Goal: Navigation & Orientation: Find specific page/section

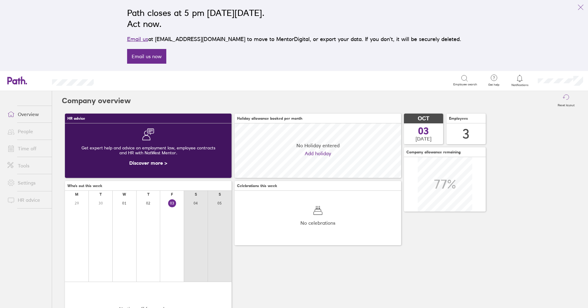
scroll to position [54, 167]
click at [166, 59] on link "Email us now" at bounding box center [146, 56] width 39 height 15
click at [312, 260] on div "HR advice Get expert help and advice on employment law, employee contracts and …" at bounding box center [320, 230] width 516 height 239
drag, startPoint x: 226, startPoint y: 38, endPoint x: 177, endPoint y: 38, distance: 48.4
click at [177, 38] on p "Email us at support@path.co.uk to move to MentorDigital, or export your data. I…" at bounding box center [294, 39] width 334 height 9
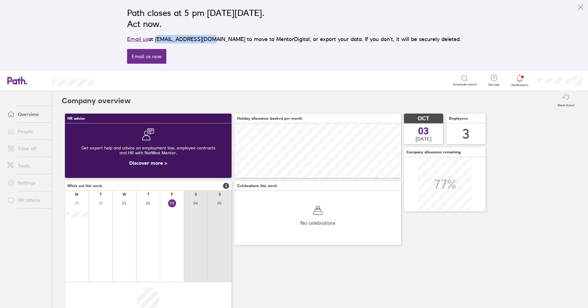
copy p "support@path.co.uk"
click at [29, 151] on link "Time off" at bounding box center [26, 148] width 49 height 12
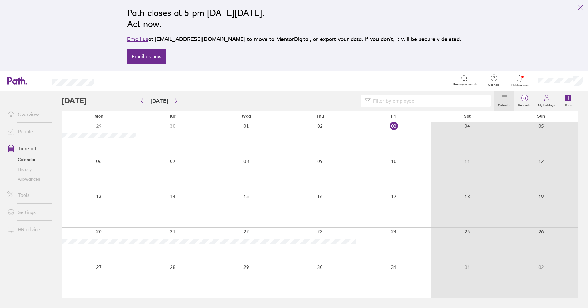
click at [28, 170] on link "History" at bounding box center [26, 169] width 49 height 10
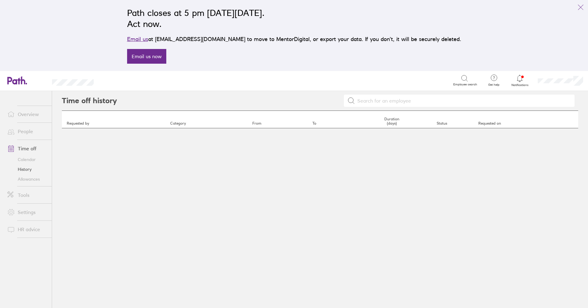
click at [26, 180] on link "Allowances" at bounding box center [26, 179] width 49 height 10
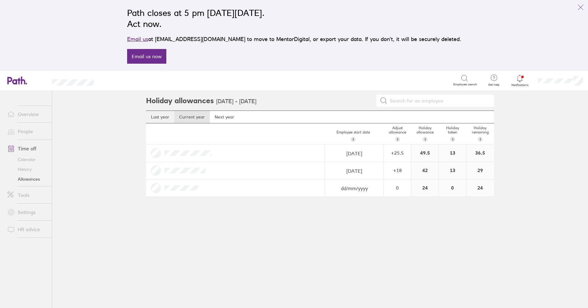
click at [162, 119] on link "Last year" at bounding box center [160, 117] width 28 height 12
click at [188, 117] on link "Current year" at bounding box center [192, 117] width 36 height 12
click at [28, 168] on link "History" at bounding box center [26, 169] width 49 height 10
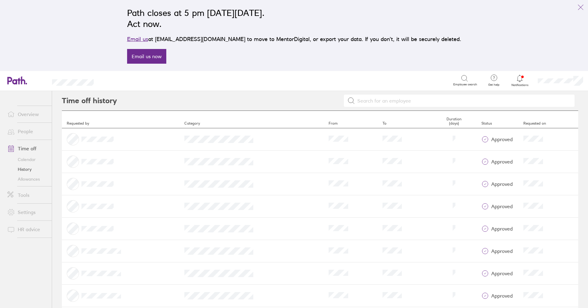
click at [29, 160] on link "Calendar" at bounding box center [26, 160] width 49 height 10
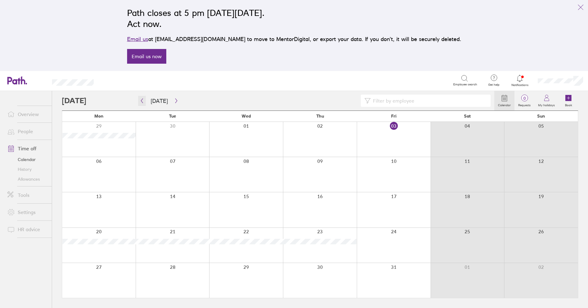
click at [141, 102] on icon "button" at bounding box center [142, 100] width 5 height 5
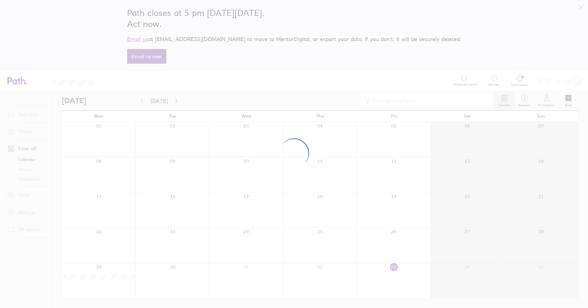
click at [141, 102] on div at bounding box center [294, 154] width 588 height 308
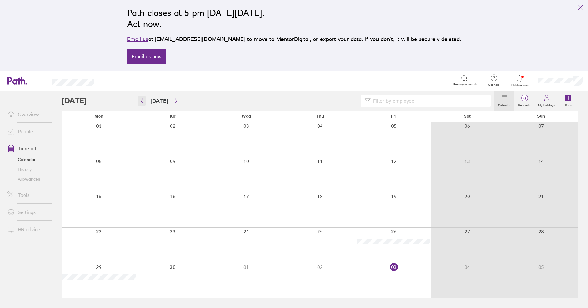
click at [140, 99] on icon "button" at bounding box center [142, 100] width 5 height 5
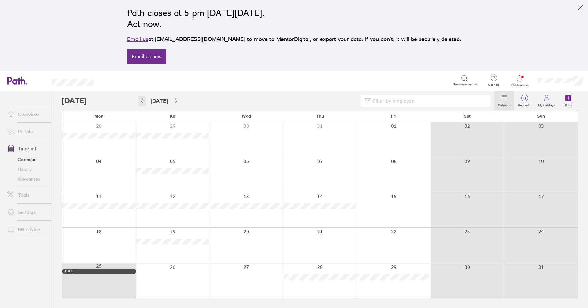
click at [142, 102] on icon "button" at bounding box center [142, 100] width 5 height 5
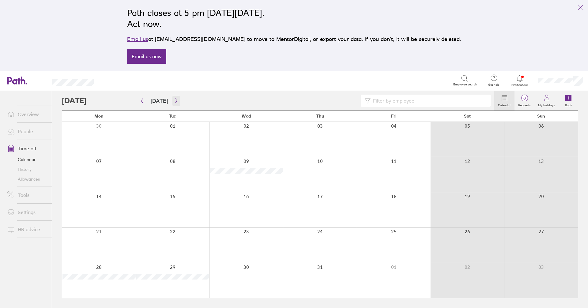
click at [174, 101] on icon "button" at bounding box center [176, 100] width 5 height 5
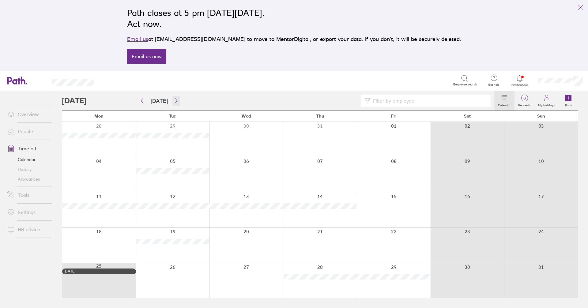
click at [174, 100] on icon "button" at bounding box center [176, 100] width 5 height 5
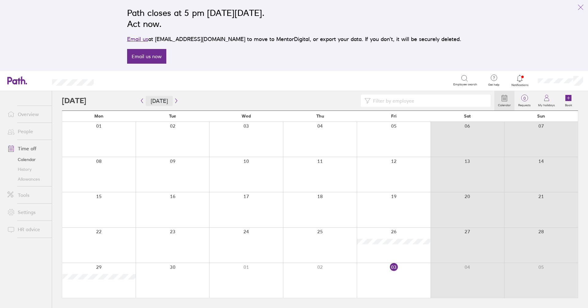
click at [160, 100] on button "Today" at bounding box center [159, 101] width 27 height 10
click at [143, 102] on icon "button" at bounding box center [142, 100] width 5 height 5
click at [143, 99] on icon "button" at bounding box center [142, 101] width 2 height 5
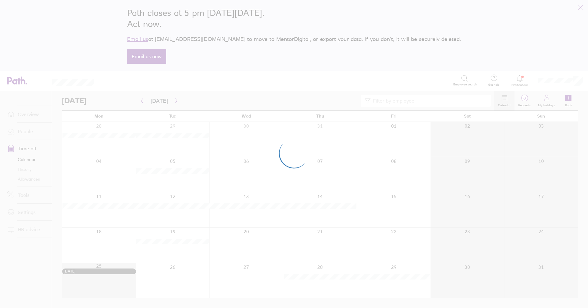
click at [116, 171] on div at bounding box center [294, 154] width 588 height 308
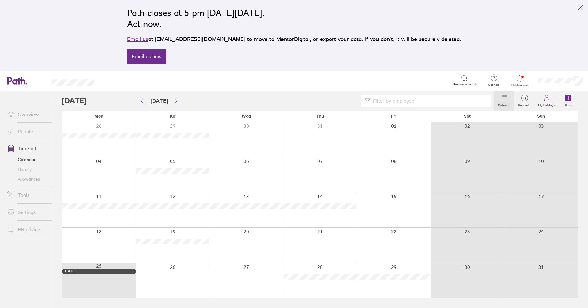
click at [25, 178] on link "Allowances" at bounding box center [26, 179] width 49 height 10
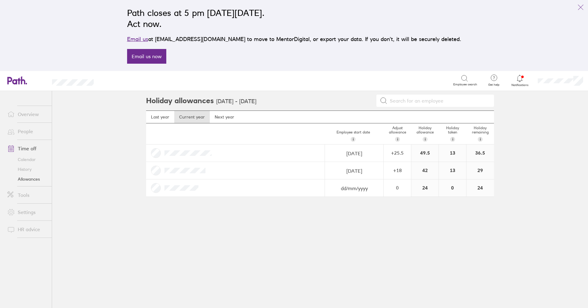
click at [33, 160] on link "Calendar" at bounding box center [26, 160] width 49 height 10
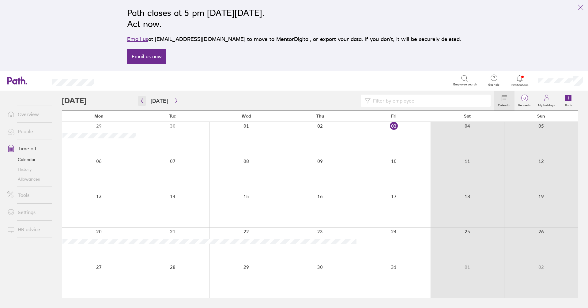
click at [142, 102] on icon "button" at bounding box center [142, 100] width 5 height 5
click at [139, 97] on button "button" at bounding box center [142, 101] width 8 height 10
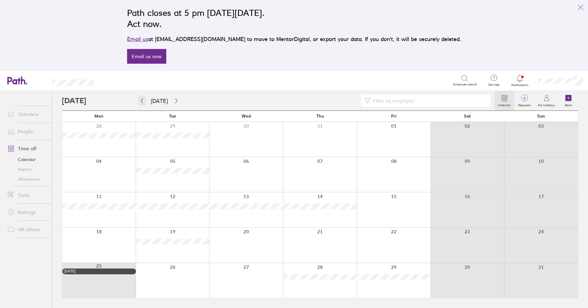
click at [142, 100] on icon "button" at bounding box center [142, 100] width 5 height 5
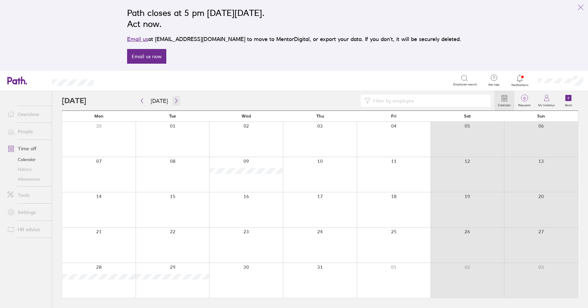
click at [175, 101] on icon "button" at bounding box center [176, 100] width 5 height 5
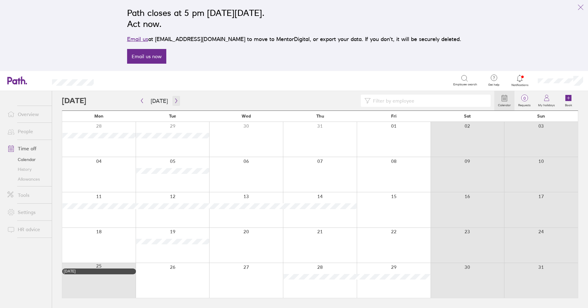
click at [174, 99] on icon "button" at bounding box center [176, 100] width 5 height 5
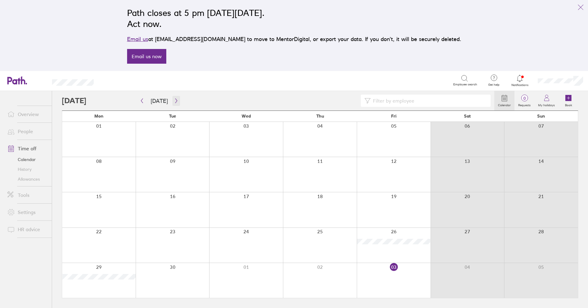
click at [174, 101] on icon "button" at bounding box center [176, 100] width 5 height 5
click at [176, 100] on icon "button" at bounding box center [176, 100] width 5 height 5
click at [176, 99] on icon "button" at bounding box center [176, 100] width 5 height 5
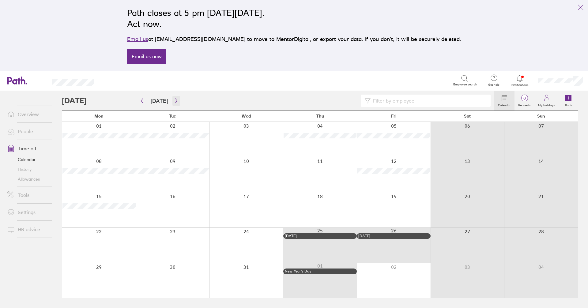
click at [177, 102] on button "button" at bounding box center [176, 101] width 8 height 10
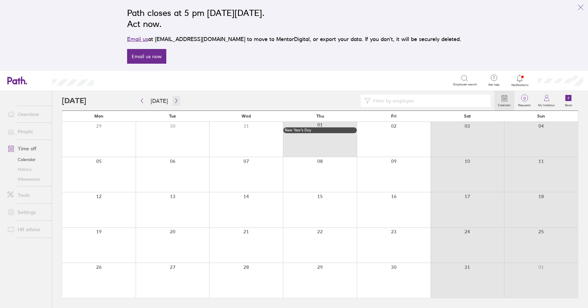
click at [175, 101] on icon "button" at bounding box center [176, 101] width 2 height 5
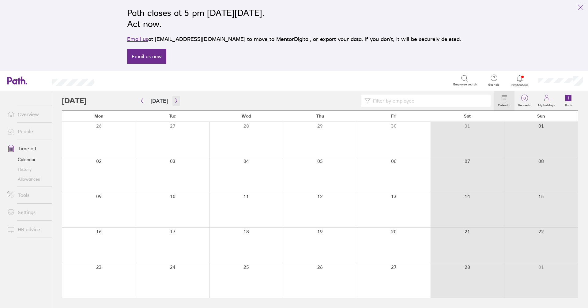
click at [175, 101] on icon "button" at bounding box center [176, 101] width 2 height 5
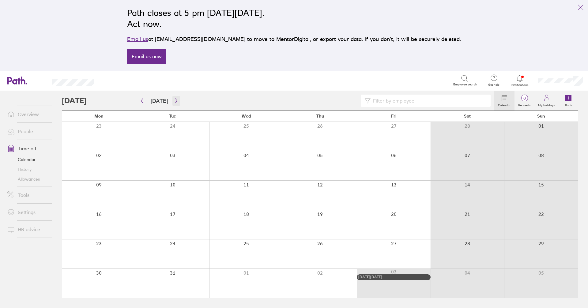
click at [175, 101] on icon "button" at bounding box center [176, 101] width 2 height 5
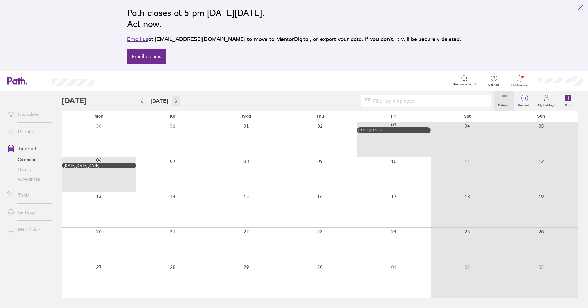
click at [175, 103] on icon "button" at bounding box center [176, 100] width 5 height 5
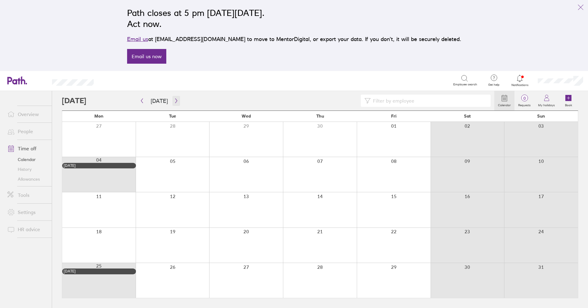
click at [175, 102] on icon "button" at bounding box center [176, 100] width 5 height 5
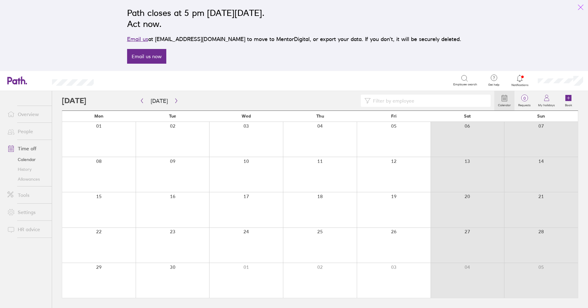
click at [578, 5] on icon "link" at bounding box center [580, 7] width 7 height 7
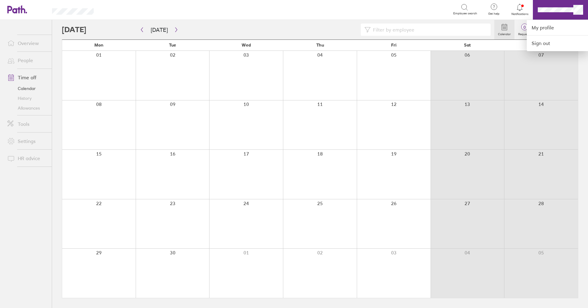
click at [18, 147] on div at bounding box center [294, 154] width 588 height 308
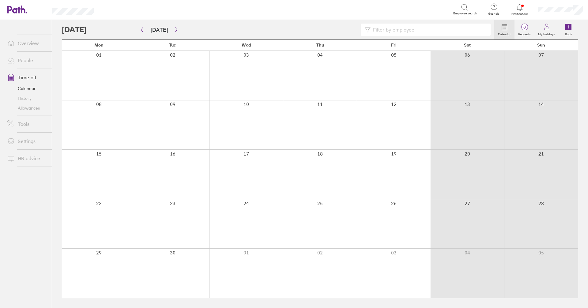
click at [31, 139] on link "Settings" at bounding box center [26, 141] width 49 height 12
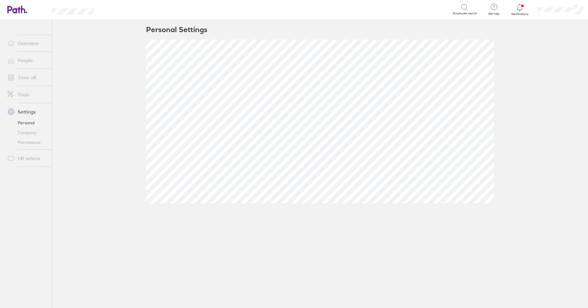
click at [30, 131] on link "Company" at bounding box center [26, 133] width 49 height 10
click at [26, 142] on link "Permissions" at bounding box center [26, 142] width 49 height 10
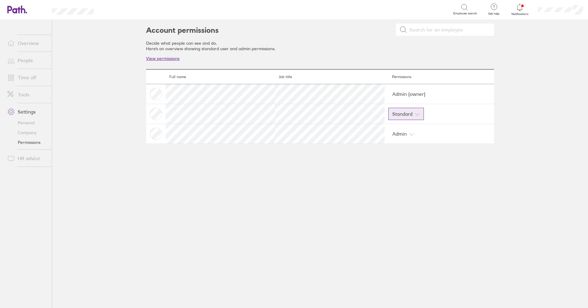
click at [419, 114] on icon at bounding box center [417, 114] width 5 height 5
click at [516, 102] on main "Account permissions Decide what people can see and do. Here's an overview showi…" at bounding box center [320, 164] width 536 height 288
click at [517, 8] on icon at bounding box center [519, 7] width 7 height 7
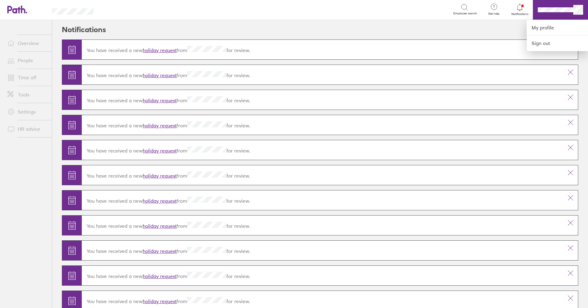
click at [502, 14] on div at bounding box center [294, 154] width 588 height 308
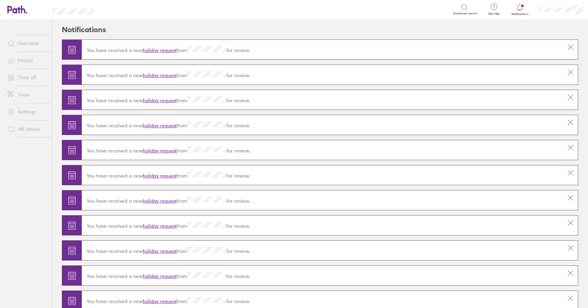
click at [496, 13] on span "Get help" at bounding box center [494, 14] width 20 height 4
click at [465, 13] on span "Employee search" at bounding box center [465, 14] width 24 height 4
click at [31, 47] on div at bounding box center [294, 154] width 588 height 308
click at [29, 44] on link "Overview" at bounding box center [26, 43] width 49 height 12
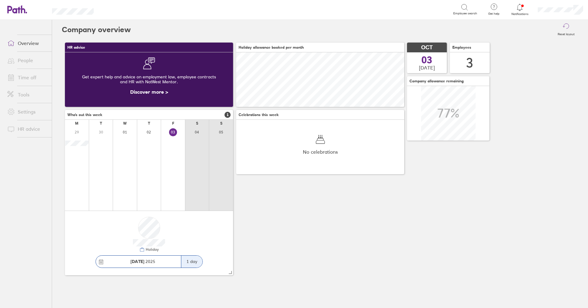
scroll to position [54, 168]
click at [25, 93] on link "Tools" at bounding box center [26, 94] width 49 height 12
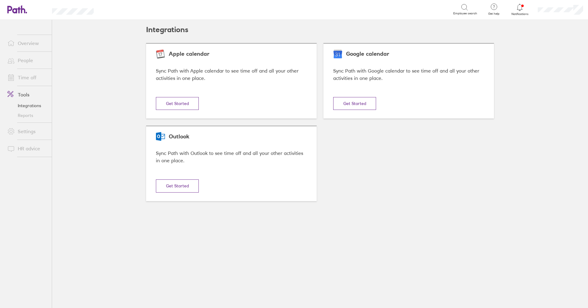
click at [32, 62] on link "People" at bounding box center [26, 60] width 49 height 12
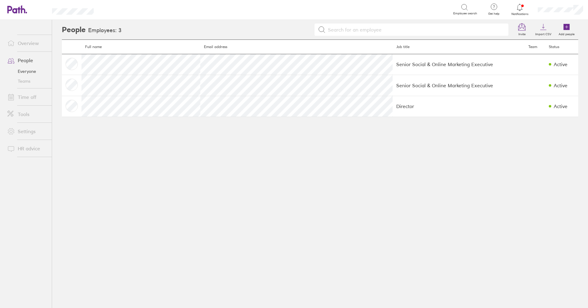
click at [33, 39] on link "Overview" at bounding box center [26, 43] width 49 height 12
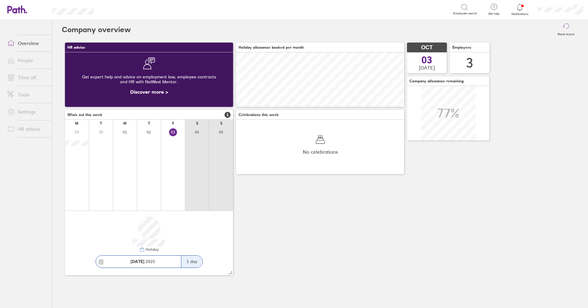
scroll to position [54, 168]
